Goal: Task Accomplishment & Management: Manage account settings

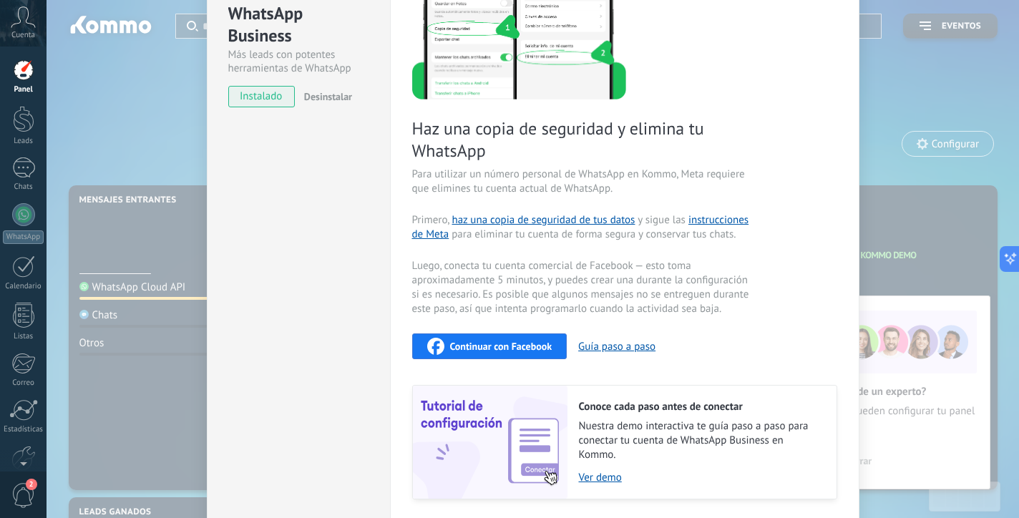
scroll to position [174, 0]
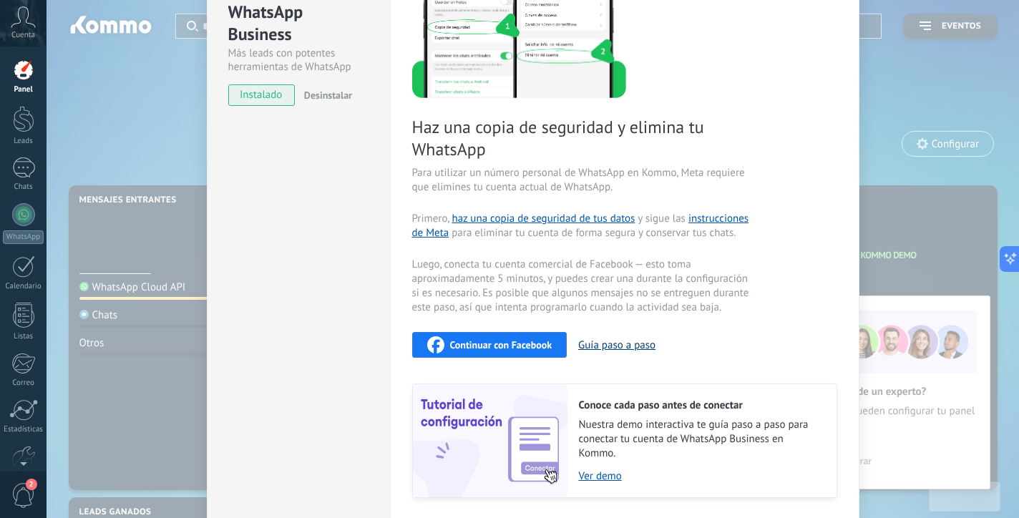
click at [622, 346] on button "Guía paso a paso" at bounding box center [616, 345] width 77 height 14
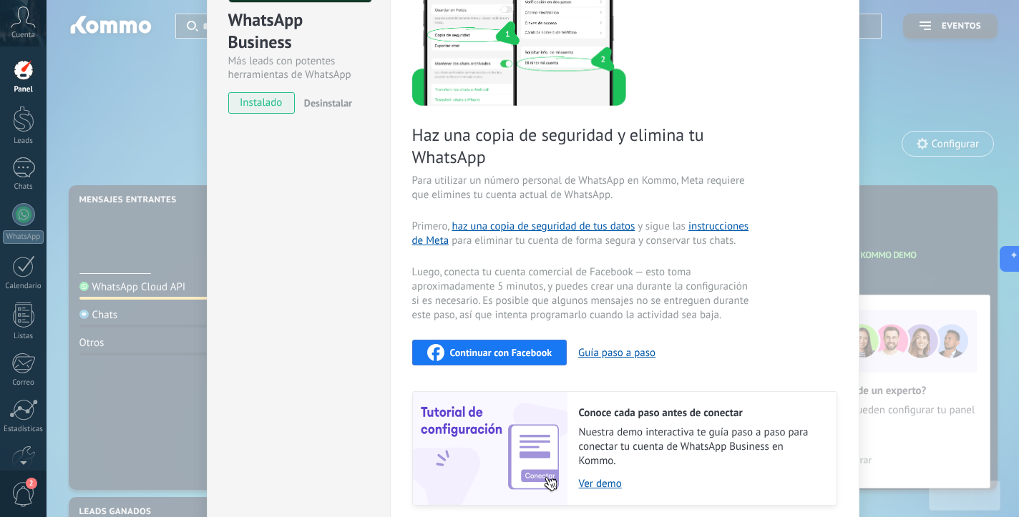
scroll to position [186, 0]
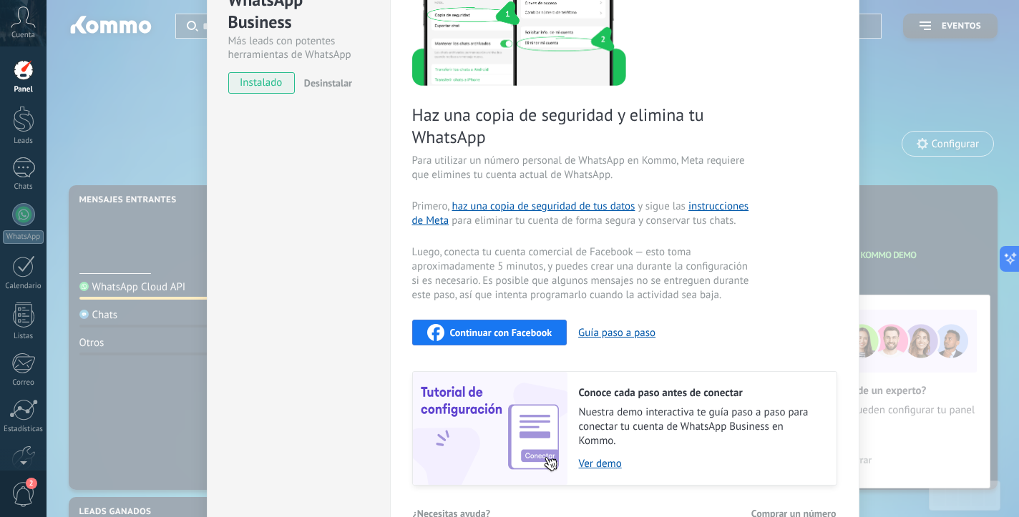
click at [542, 338] on div "Continuar con Facebook" at bounding box center [489, 332] width 125 height 17
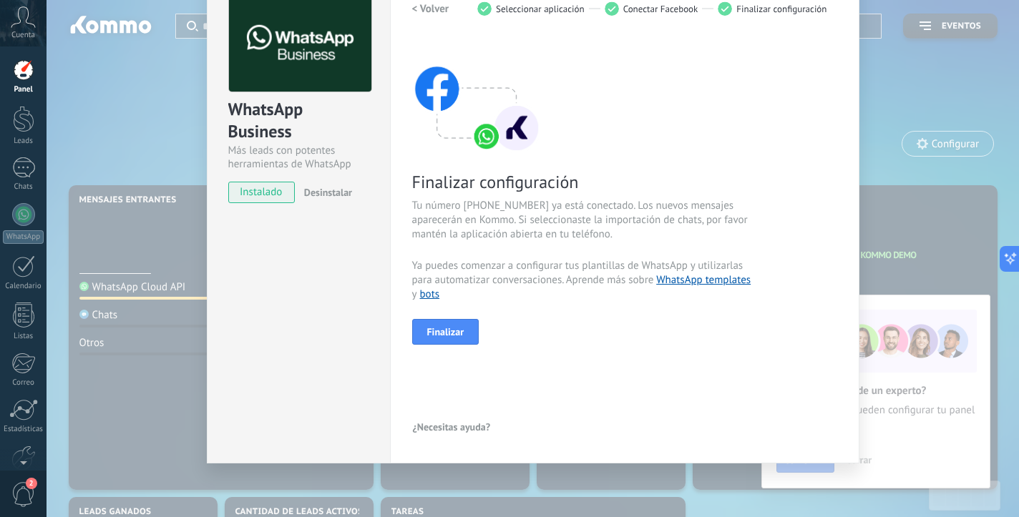
scroll to position [77, 0]
click at [462, 330] on button "Finalizar" at bounding box center [445, 332] width 67 height 26
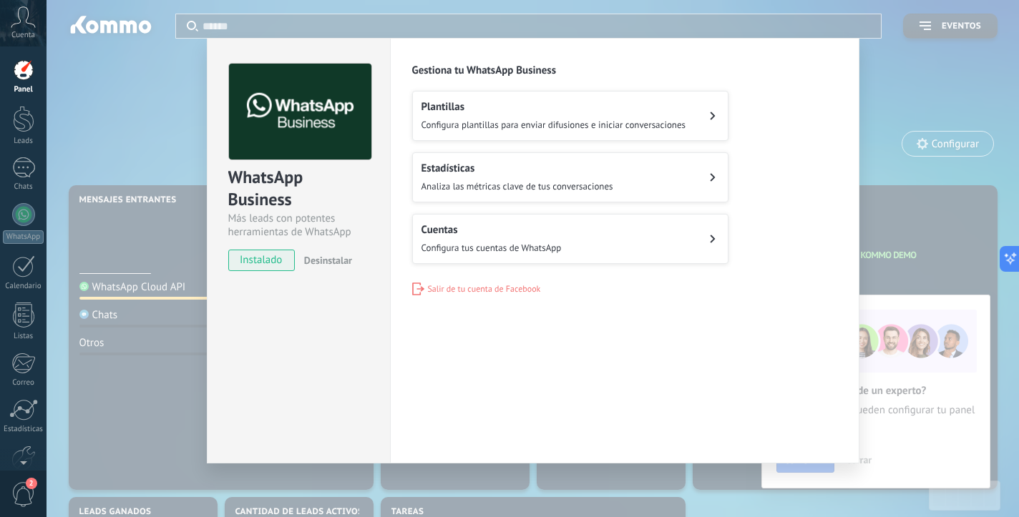
click at [892, 95] on div "WhatsApp Business Más leads con potentes herramientas de WhatsApp instalado Des…" at bounding box center [533, 258] width 972 height 517
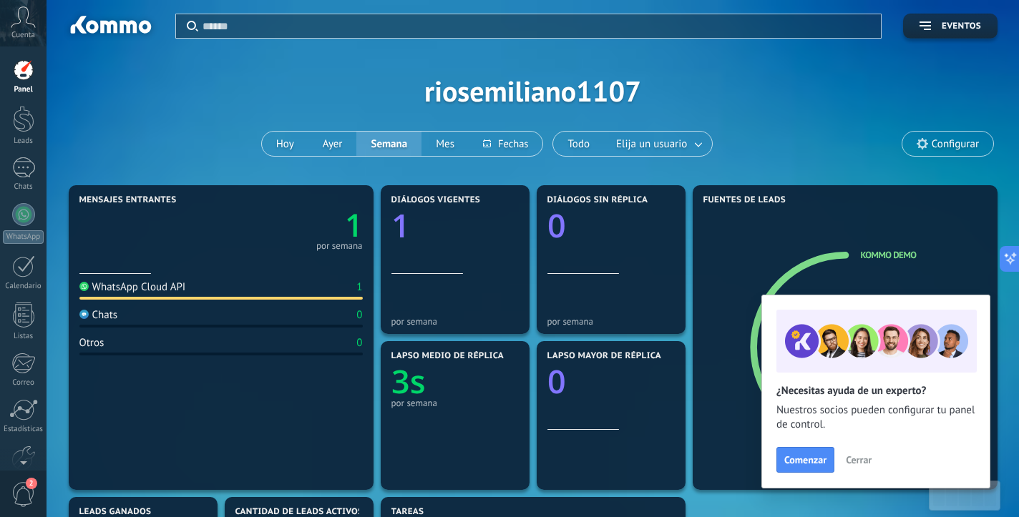
scroll to position [0, 0]
click at [922, 151] on span "Configurar" at bounding box center [947, 144] width 91 height 24
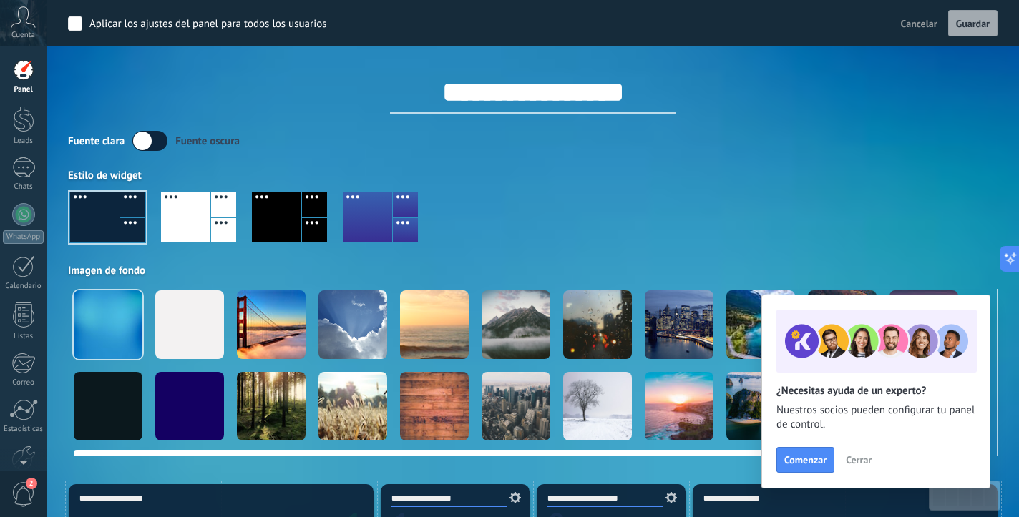
click at [343, 332] on div at bounding box center [352, 325] width 69 height 69
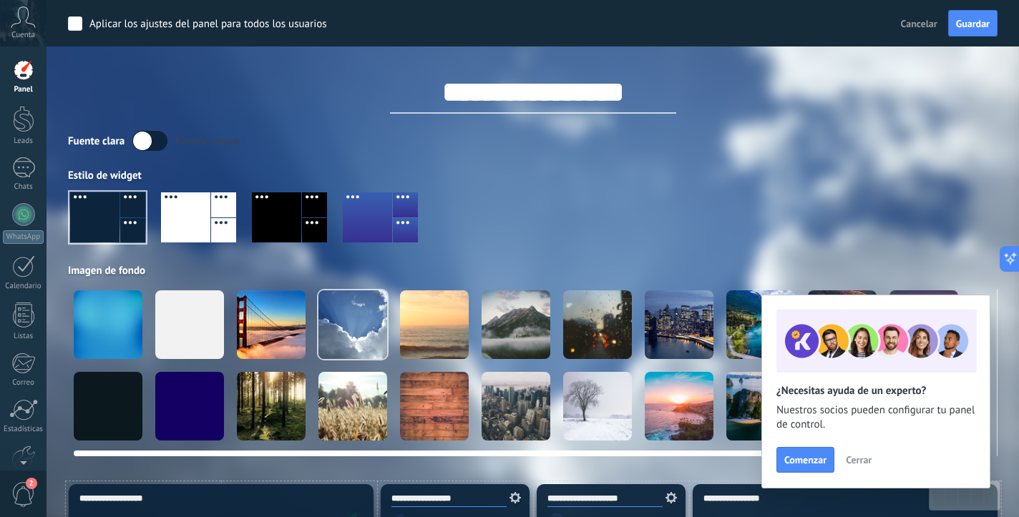
click at [99, 341] on div at bounding box center [108, 325] width 69 height 69
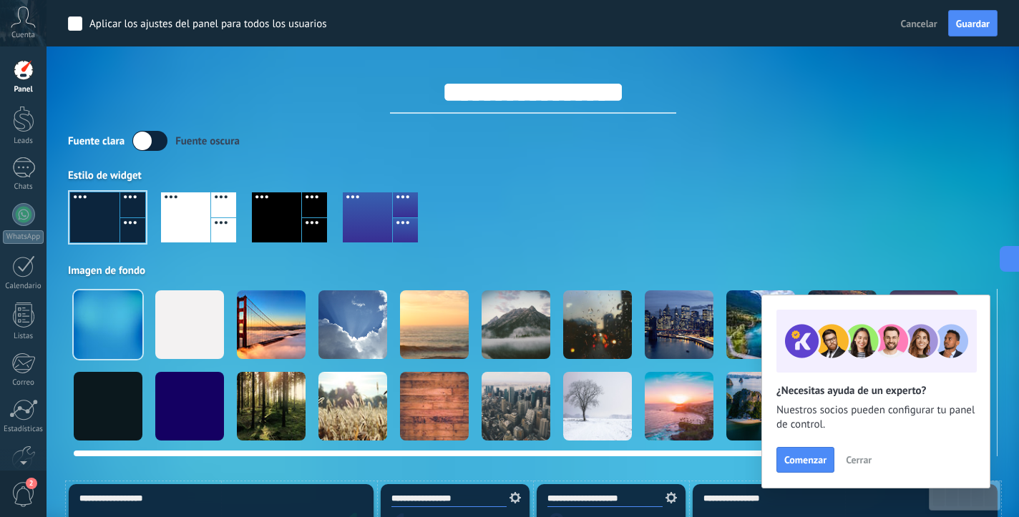
click at [182, 395] on div at bounding box center [189, 406] width 69 height 69
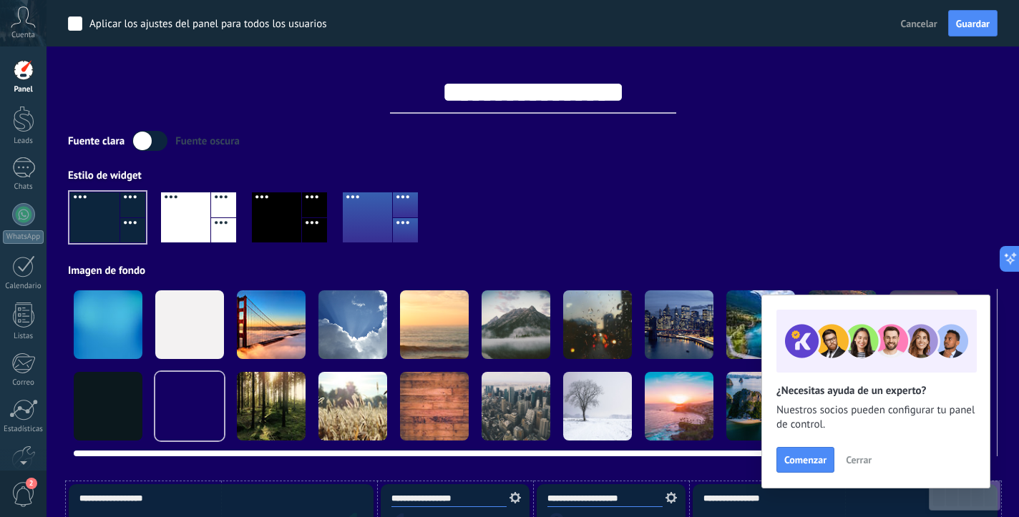
click at [121, 306] on div at bounding box center [108, 325] width 69 height 69
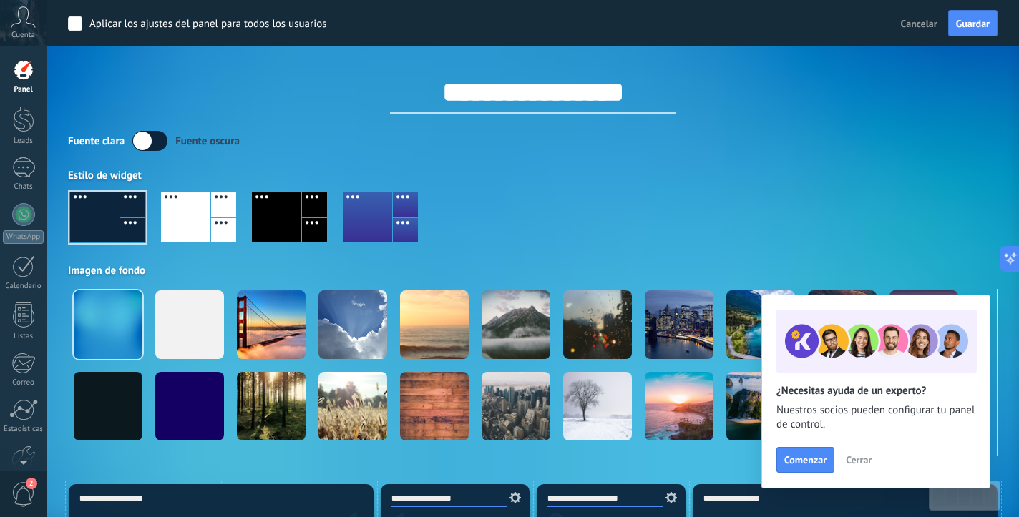
click at [106, 231] on div at bounding box center [107, 217] width 75 height 50
click at [208, 231] on div at bounding box center [185, 217] width 49 height 50
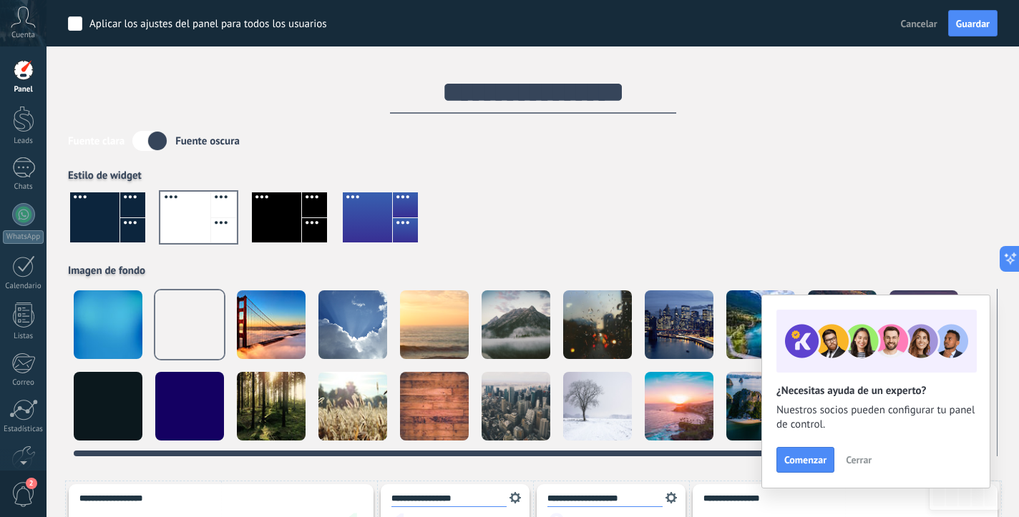
click at [110, 390] on div at bounding box center [108, 406] width 69 height 69
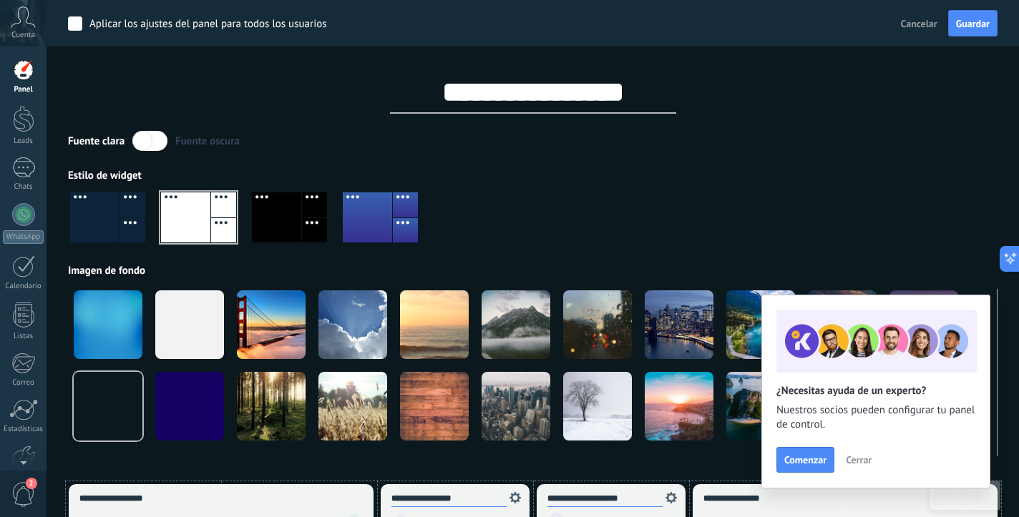
click at [518, 122] on div "**********" at bounding box center [532, 228] width 929 height 457
click at [860, 456] on span "Cerrar" at bounding box center [859, 460] width 26 height 10
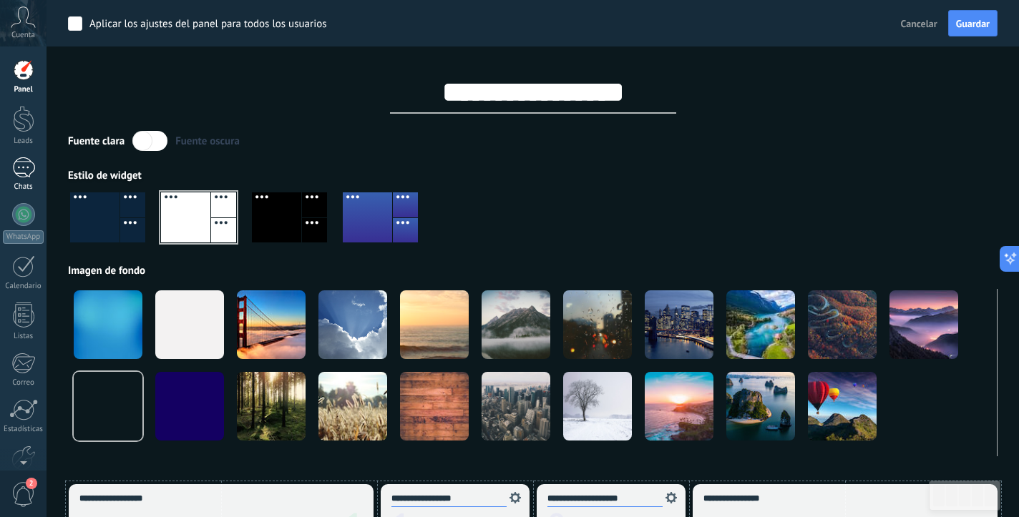
click at [21, 185] on div "Chats" at bounding box center [24, 186] width 42 height 9
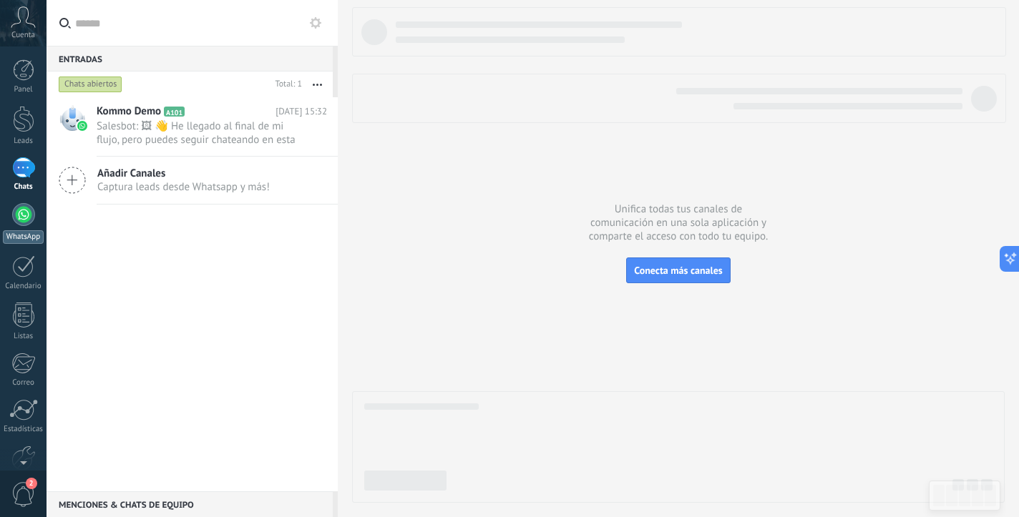
click at [24, 213] on div at bounding box center [23, 214] width 23 height 23
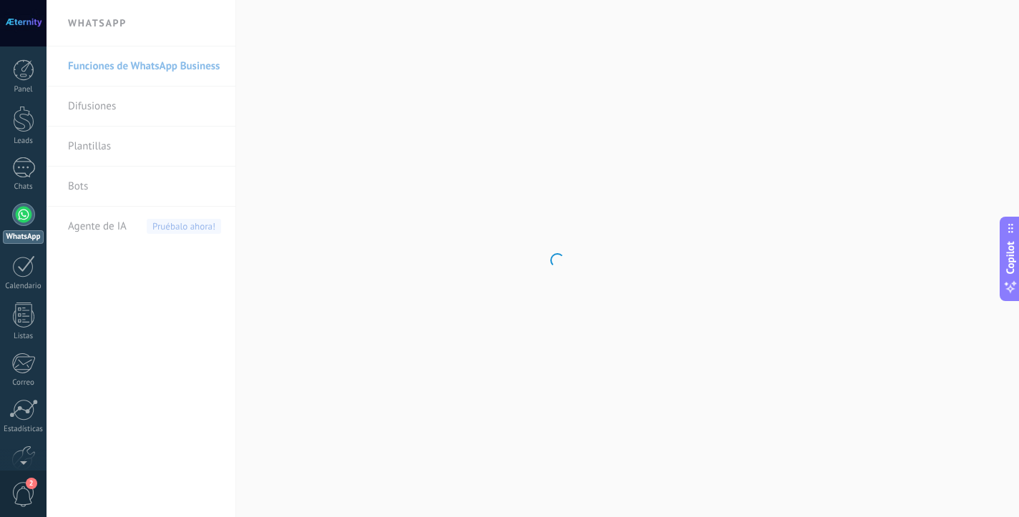
click at [19, 42] on div at bounding box center [23, 23] width 47 height 47
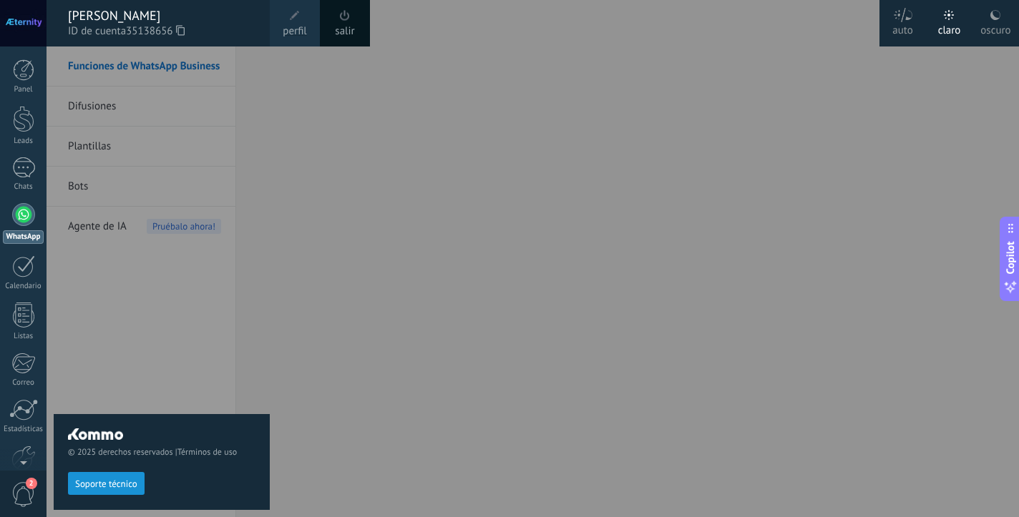
click at [296, 26] on span "perfil" at bounding box center [295, 32] width 24 height 16
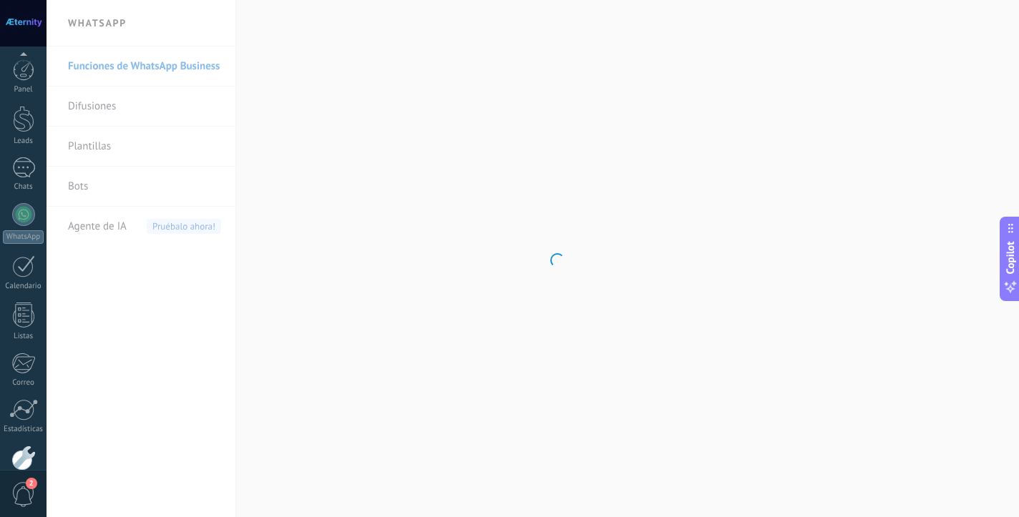
scroll to position [78, 0]
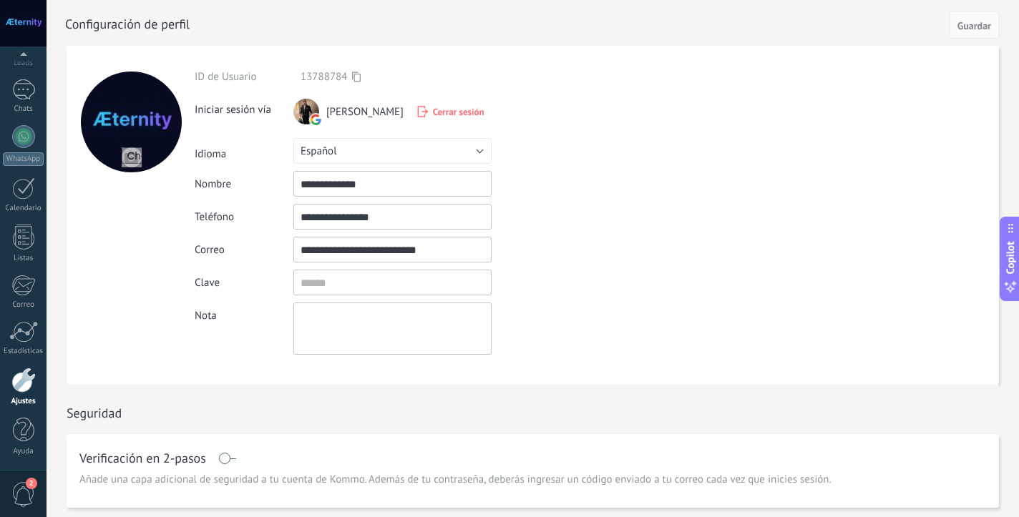
click at [136, 147] on div at bounding box center [131, 122] width 101 height 101
click at [133, 155] on input "file" at bounding box center [132, 157] width 20 height 20
type input "**********"
click at [378, 283] on input "textbox" at bounding box center [392, 283] width 198 height 26
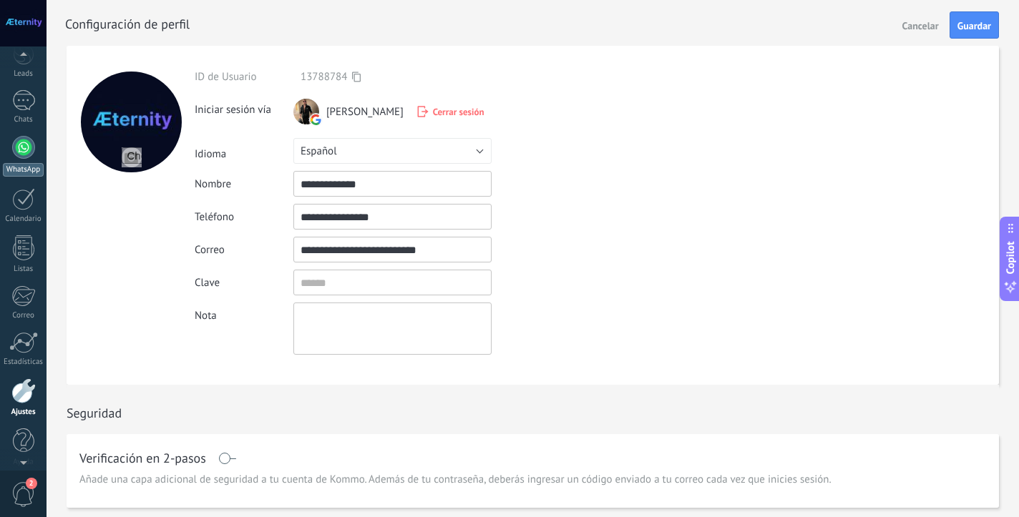
click at [19, 141] on div at bounding box center [23, 147] width 23 height 23
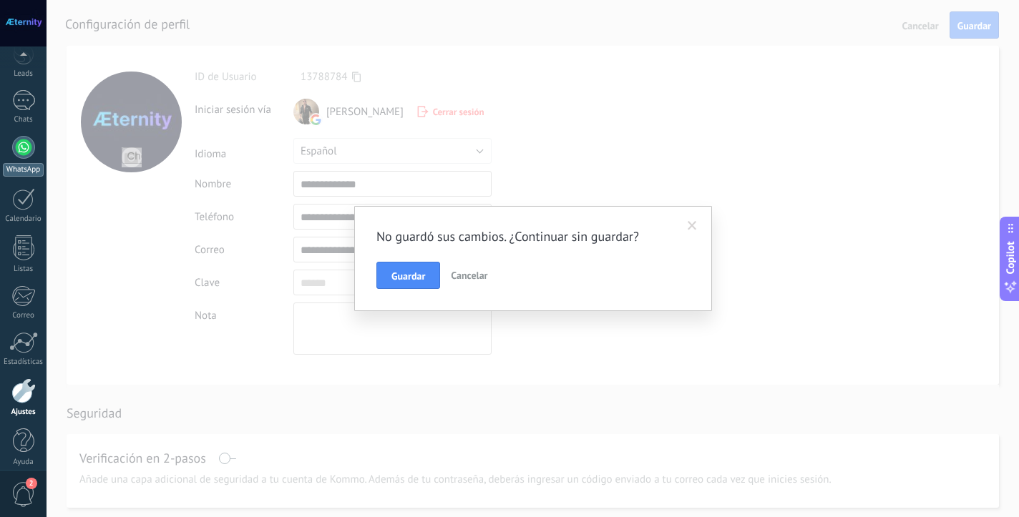
scroll to position [78, 0]
click at [406, 270] on body ".abccls-1,.abccls-2{fill-rule:evenodd}.abccls-2{fill:#fff} .abfcls-1{fill:none}…" at bounding box center [509, 258] width 1019 height 517
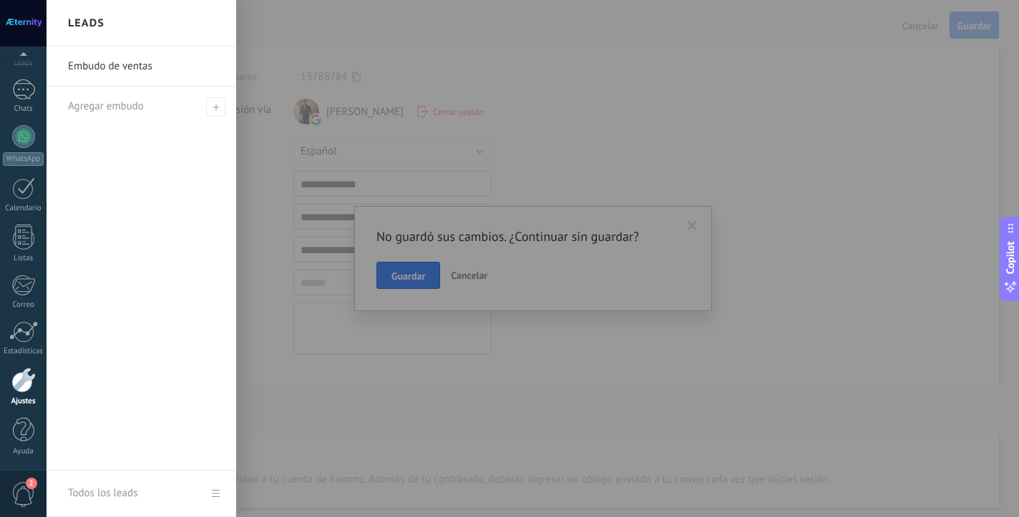
click at [409, 280] on div at bounding box center [556, 258] width 1019 height 517
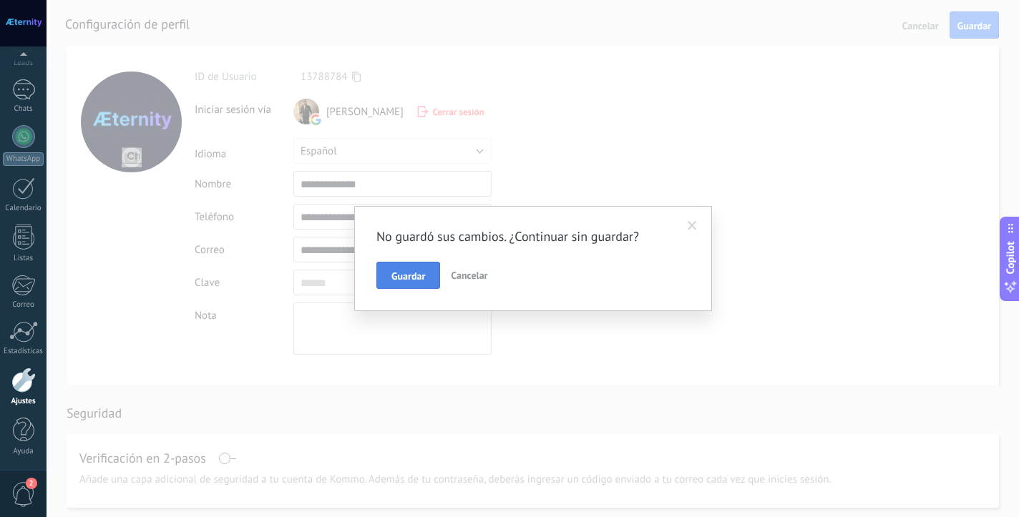
click at [406, 283] on button "Guardar" at bounding box center [408, 275] width 64 height 27
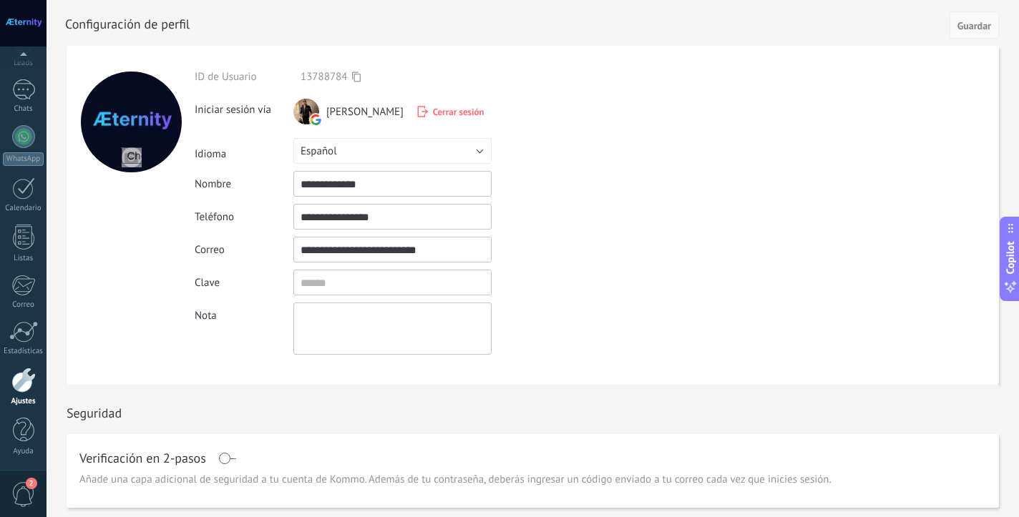
click at [974, 29] on span "Guardar" at bounding box center [974, 26] width 34 height 10
click at [23, 149] on link "WhatsApp" at bounding box center [23, 145] width 47 height 41
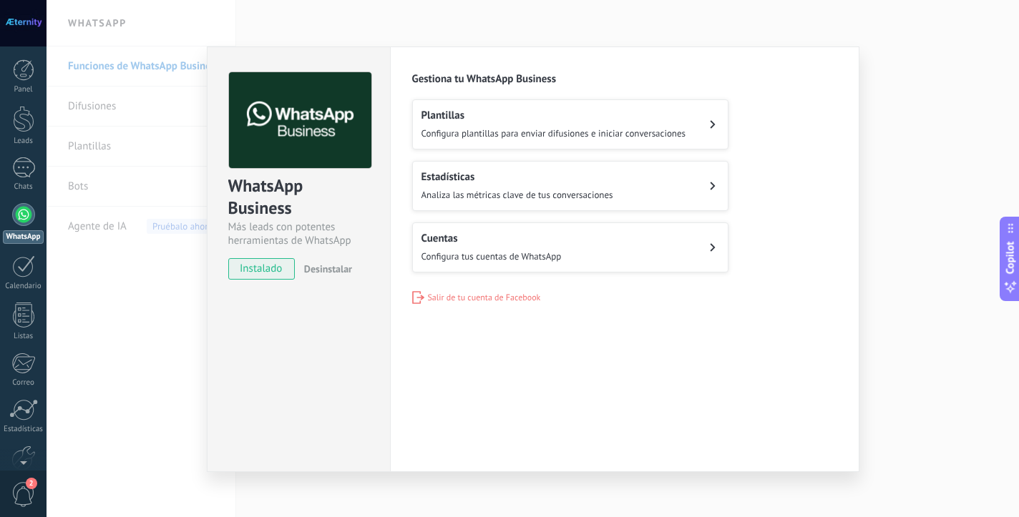
click at [585, 178] on h2 "Estadísticas" at bounding box center [517, 177] width 192 height 14
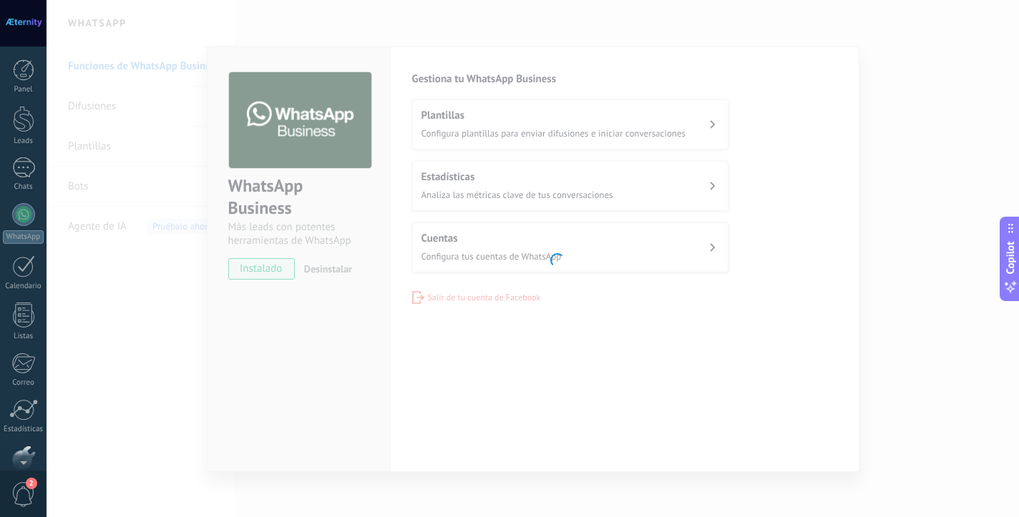
scroll to position [78, 0]
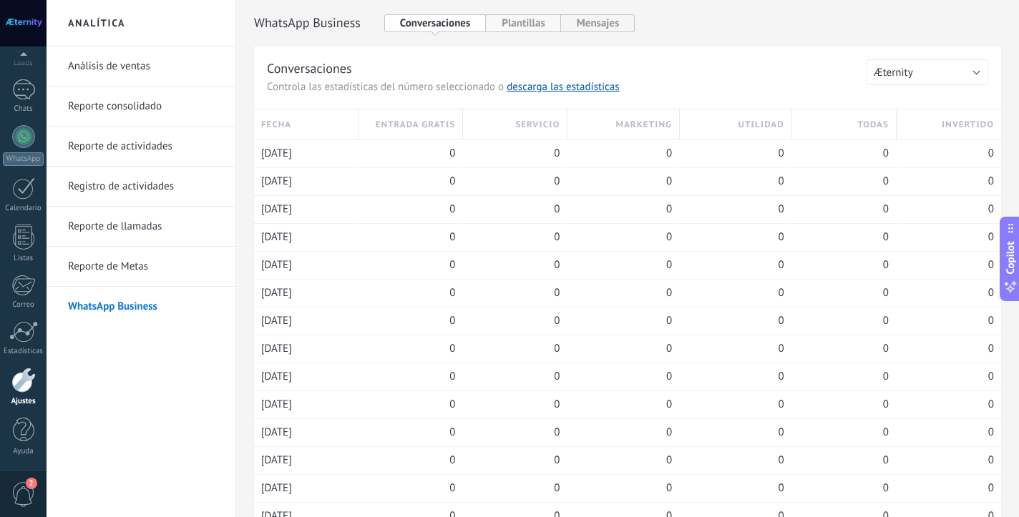
click at [523, 28] on button "Plantillas" at bounding box center [523, 23] width 74 height 18
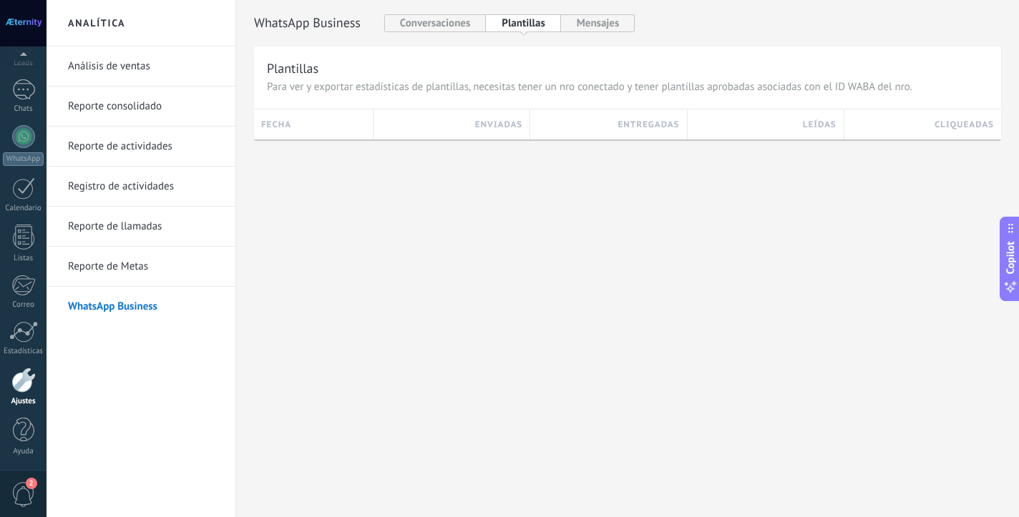
click at [599, 34] on div "WhatsApp Cloud API Conversaciones Plantillas Mensajes Plantillas Para ver y exp…" at bounding box center [627, 76] width 747 height 125
click at [604, 21] on button "Mensajes" at bounding box center [598, 23] width 74 height 18
click at [447, 26] on button "Conversaciones" at bounding box center [435, 23] width 102 height 18
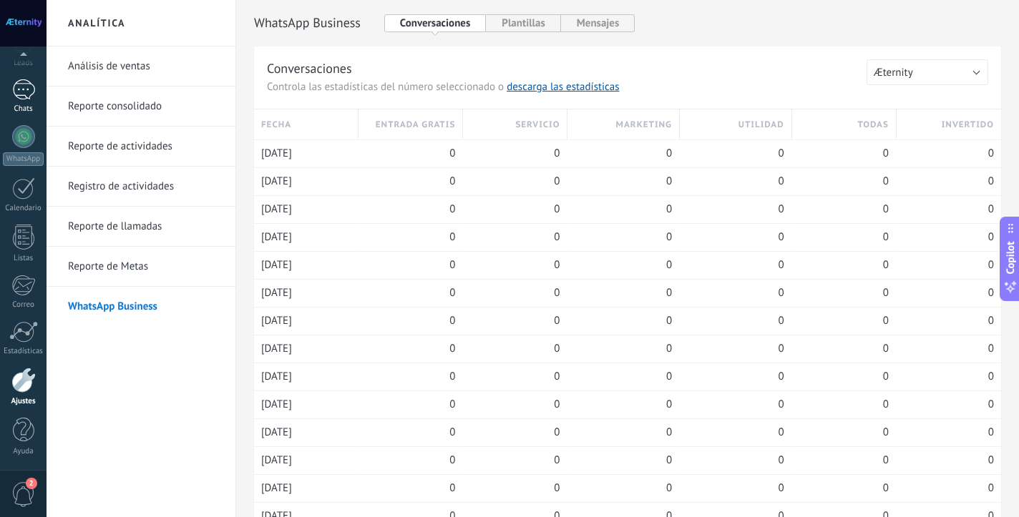
click at [24, 94] on div at bounding box center [23, 89] width 23 height 21
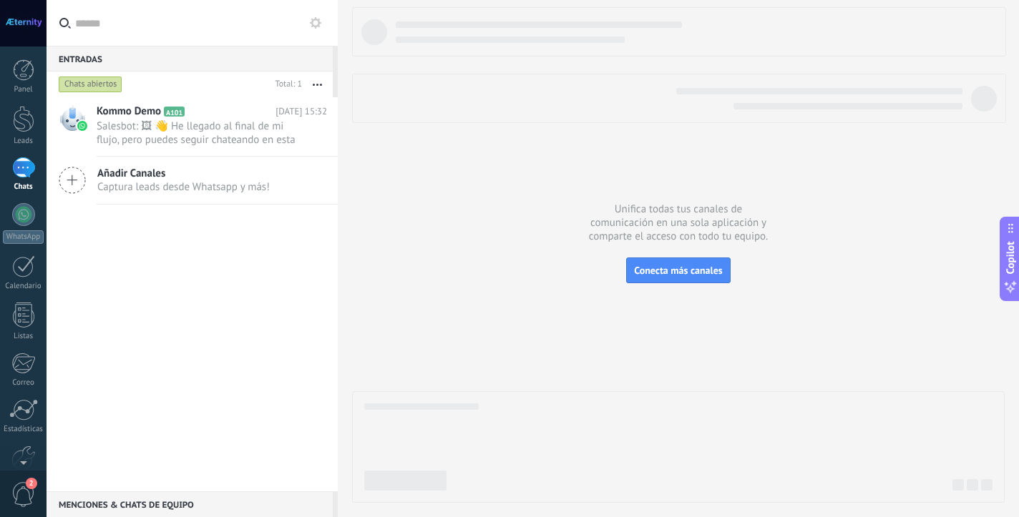
click at [25, 23] on div at bounding box center [23, 23] width 47 height 47
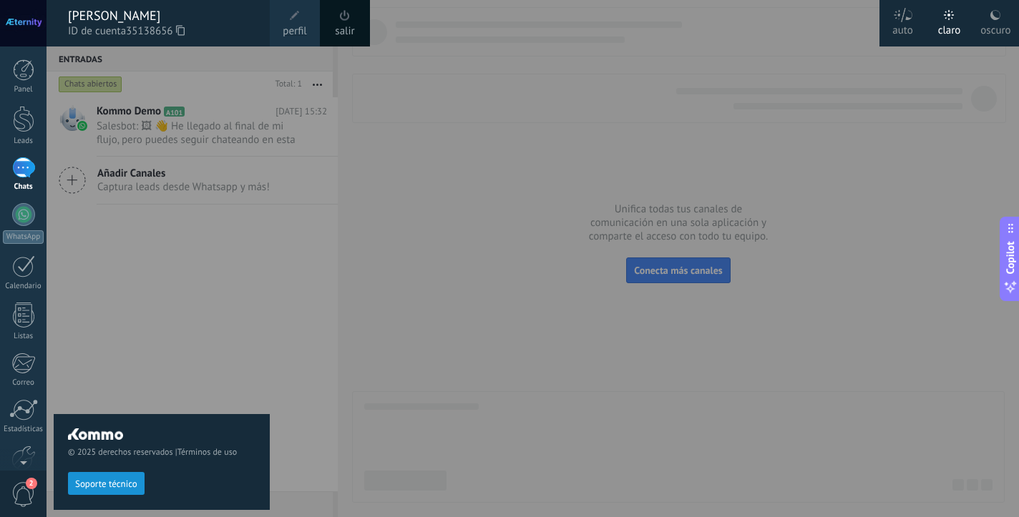
click at [428, 163] on div at bounding box center [556, 258] width 1019 height 517
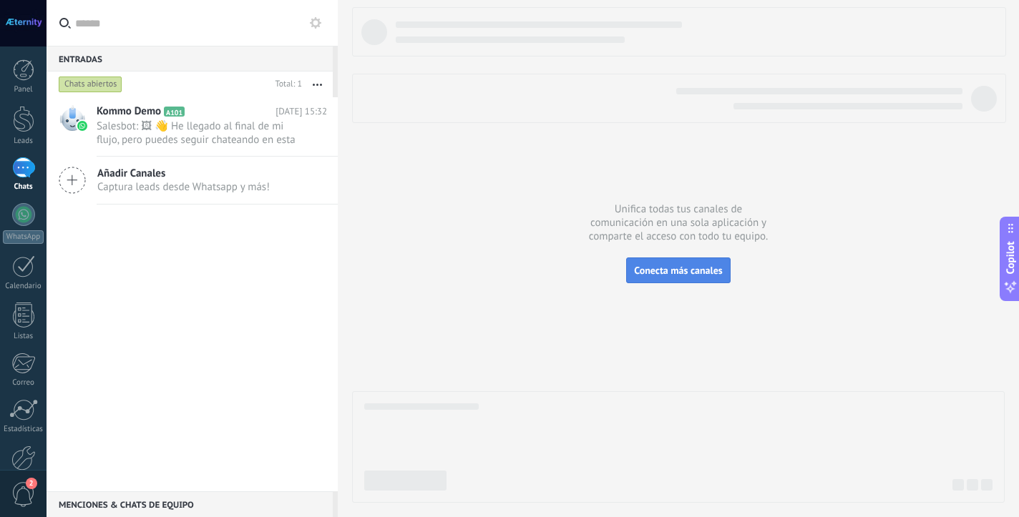
click at [651, 275] on span "Conecta más canales" at bounding box center [678, 270] width 88 height 13
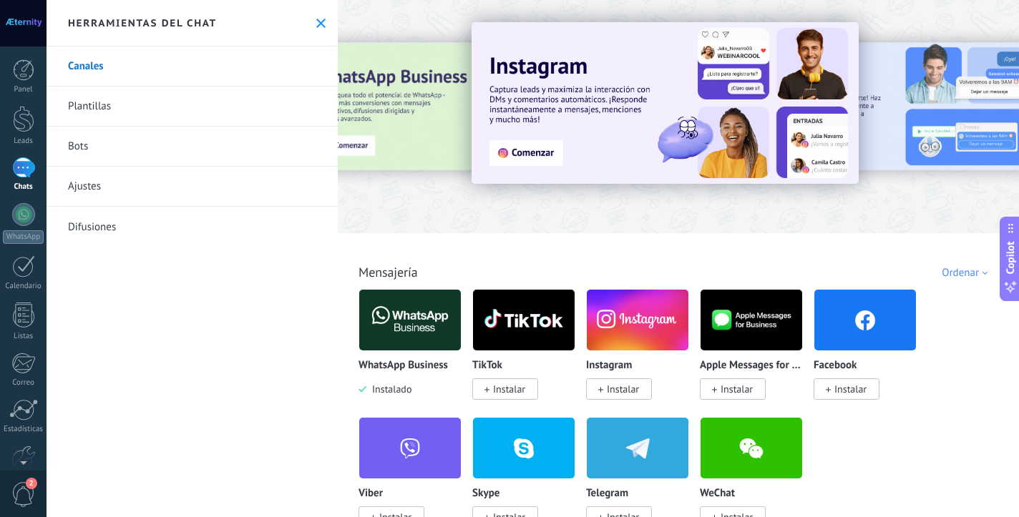
click at [632, 388] on span "Instalar" at bounding box center [623, 389] width 32 height 13
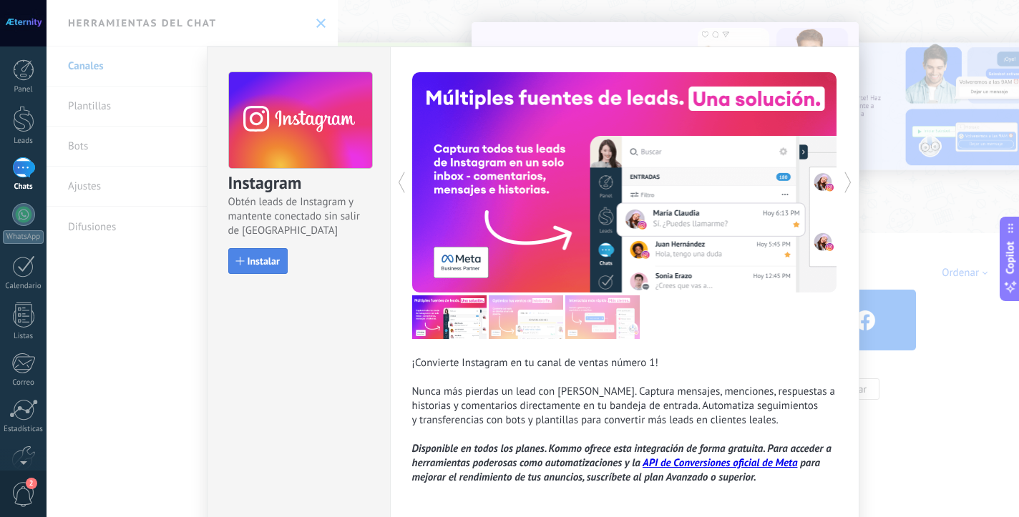
click at [265, 256] on span "Instalar" at bounding box center [264, 261] width 32 height 10
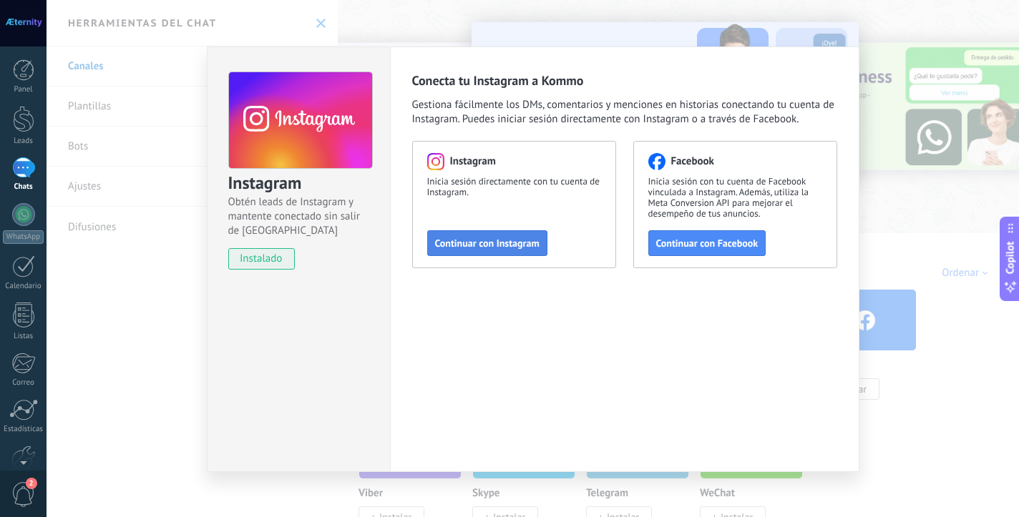
click at [529, 242] on span "Continuar con Instagram" at bounding box center [487, 243] width 104 height 10
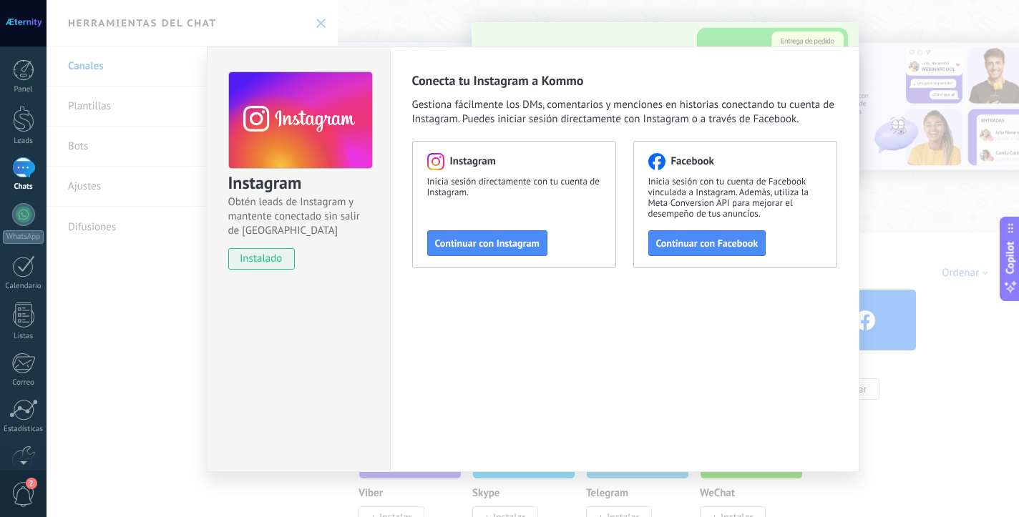
click at [144, 163] on div "Instagram Obtén leads de Instagram y mantente conectado sin salir de Kommo inst…" at bounding box center [533, 258] width 972 height 517
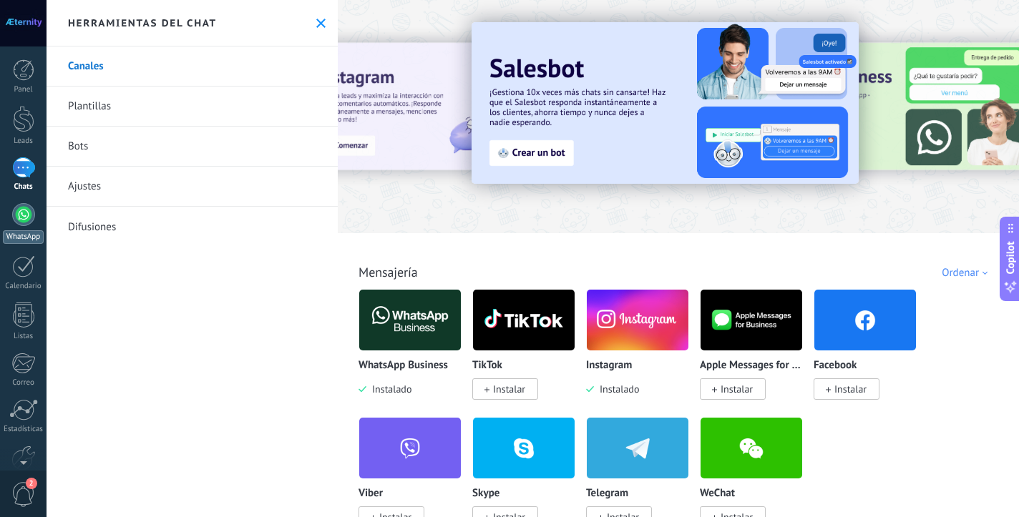
click at [20, 228] on link "WhatsApp" at bounding box center [23, 223] width 47 height 41
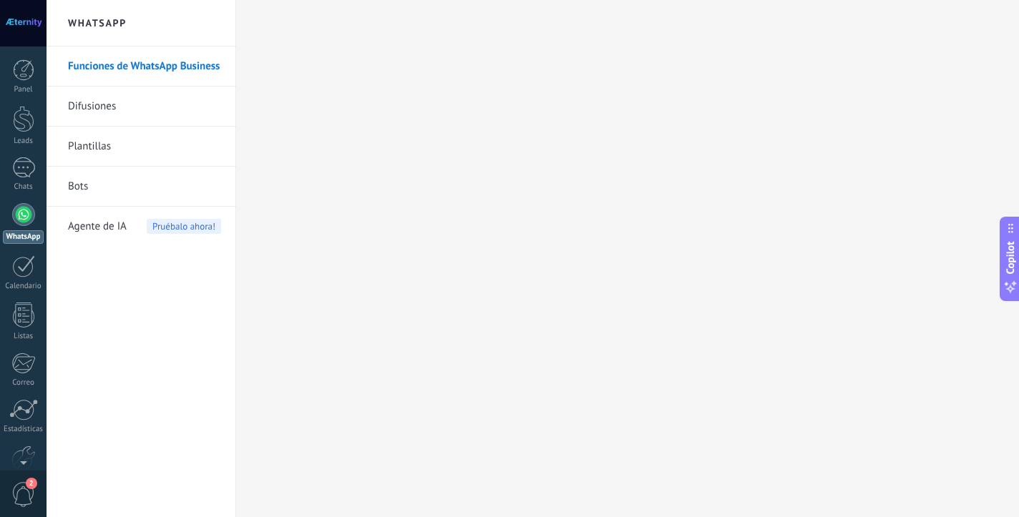
click at [120, 62] on link "Funciones de WhatsApp Business" at bounding box center [144, 67] width 153 height 40
